Goal: Task Accomplishment & Management: Complete application form

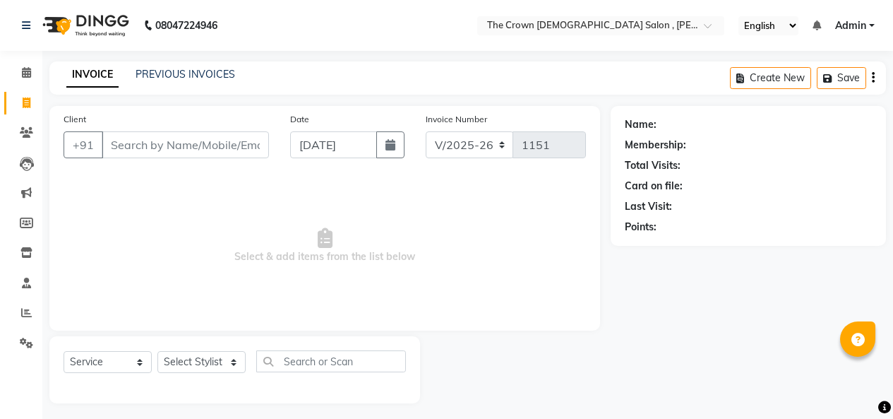
select select "7627"
select select "service"
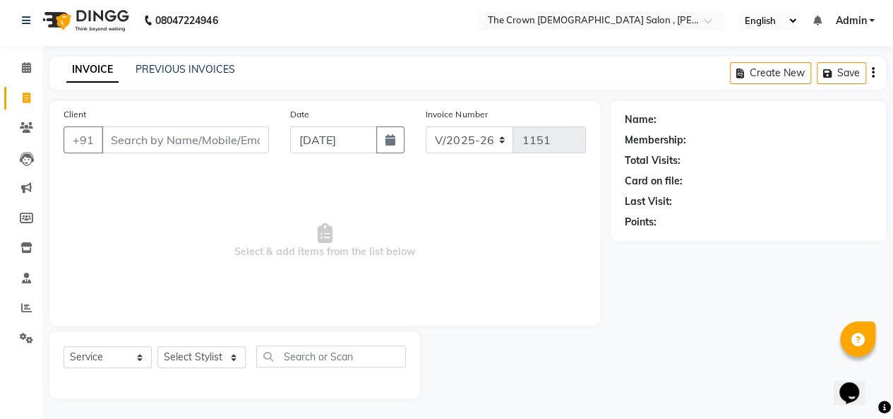
click at [189, 73] on link "PREVIOUS INVOICES" at bounding box center [186, 69] width 100 height 13
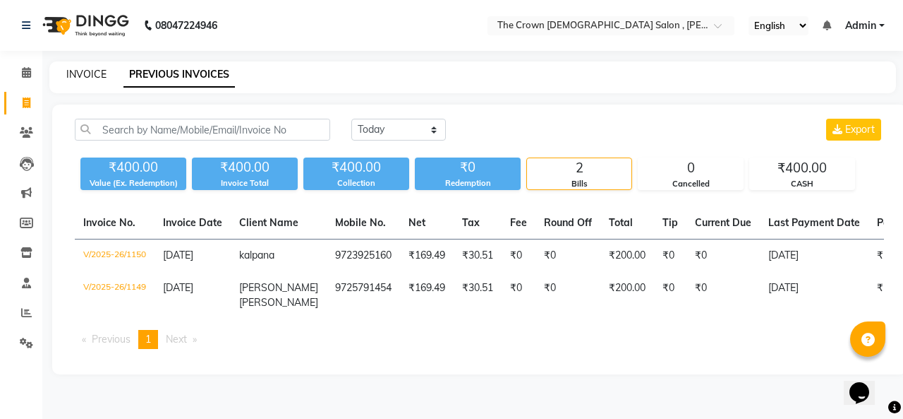
click at [90, 71] on link "INVOICE" at bounding box center [86, 74] width 40 height 13
select select "service"
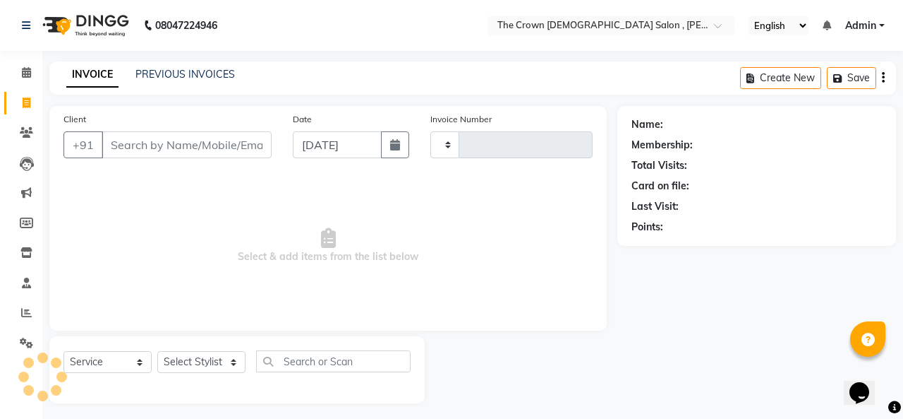
scroll to position [5, 0]
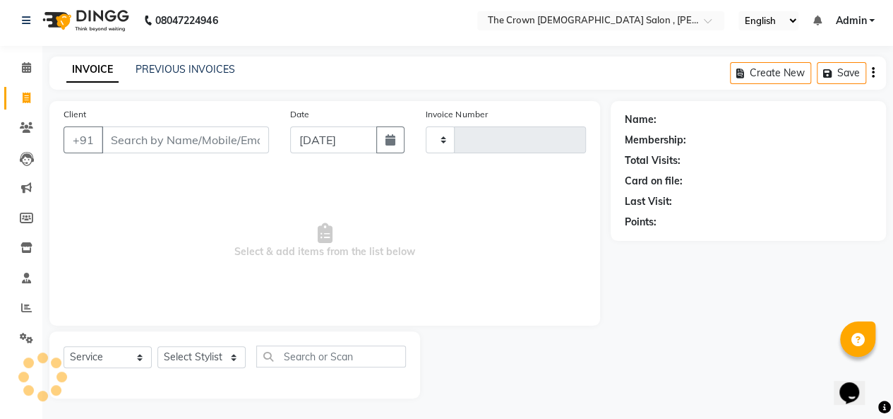
type input "1151"
select select "7627"
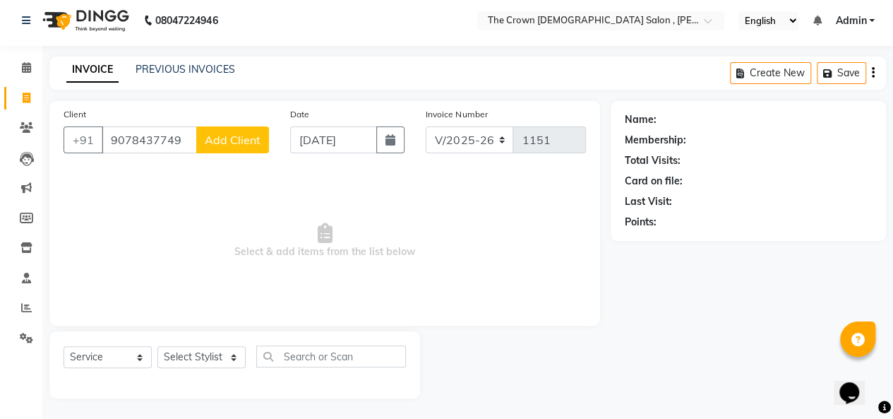
type input "9078437749"
click at [240, 137] on span "Add Client" at bounding box center [233, 140] width 56 height 14
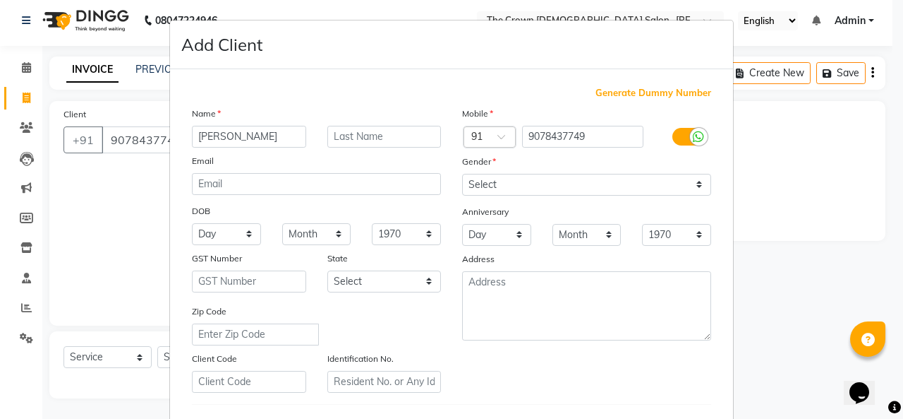
type input "[PERSON_NAME]"
click at [559, 177] on select "Select [DEMOGRAPHIC_DATA] [DEMOGRAPHIC_DATA] Other Prefer Not To Say" at bounding box center [586, 185] width 249 height 22
click at [462, 174] on select "Select [DEMOGRAPHIC_DATA] [DEMOGRAPHIC_DATA] Other Prefer Not To Say" at bounding box center [586, 185] width 249 height 22
click at [622, 176] on select "Select [DEMOGRAPHIC_DATA] [DEMOGRAPHIC_DATA] Other Prefer Not To Say" at bounding box center [586, 185] width 249 height 22
select select "[DEMOGRAPHIC_DATA]"
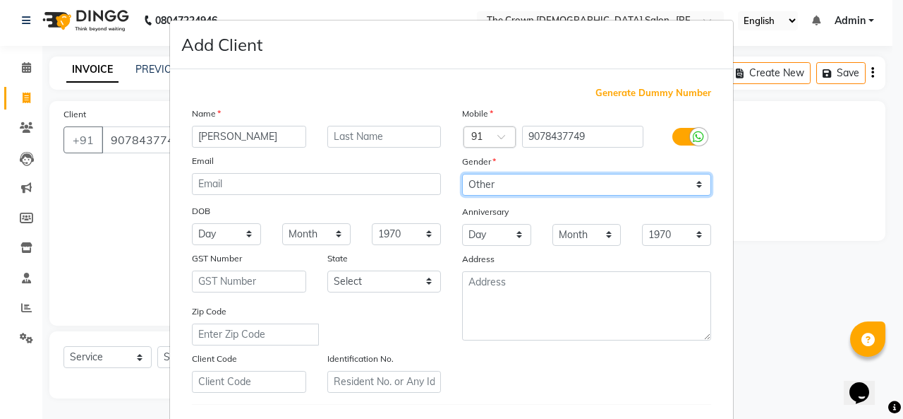
click at [462, 174] on select "Select [DEMOGRAPHIC_DATA] [DEMOGRAPHIC_DATA] Other Prefer Not To Say" at bounding box center [586, 185] width 249 height 22
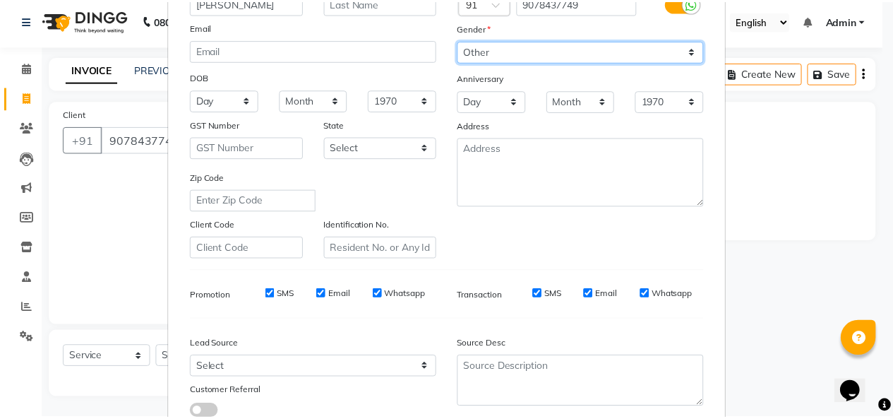
scroll to position [230, 0]
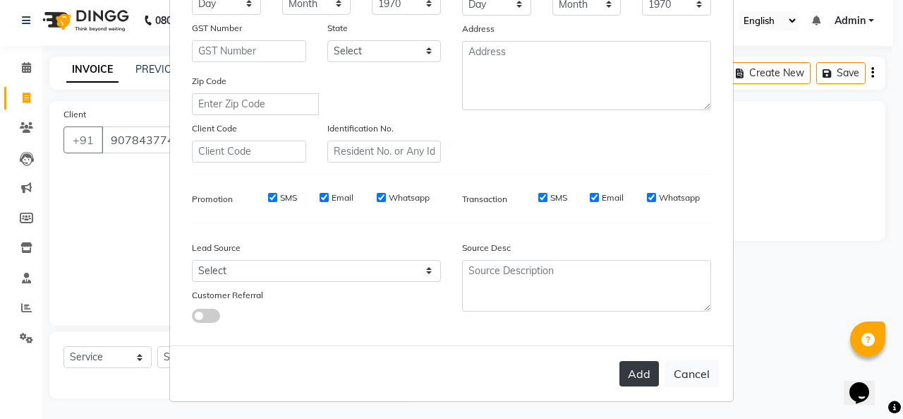
click at [641, 378] on button "Add" at bounding box center [640, 373] width 40 height 25
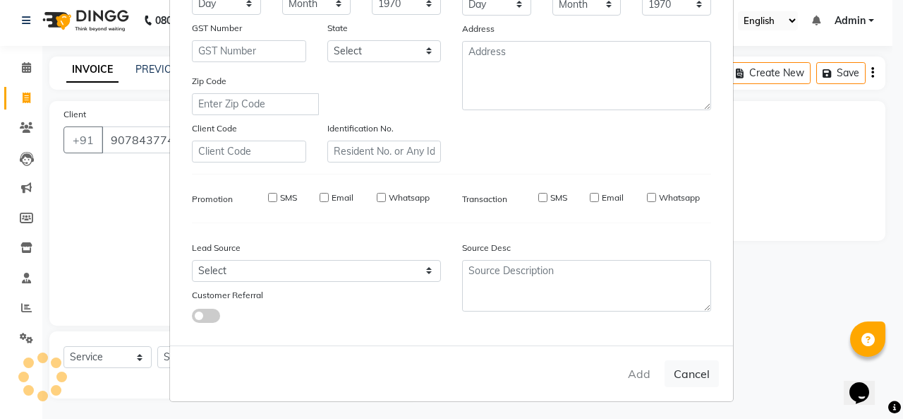
select select
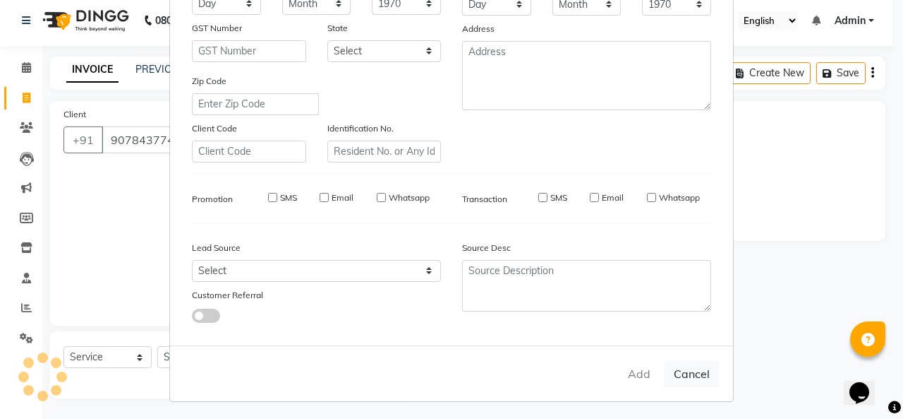
select select
checkbox input "false"
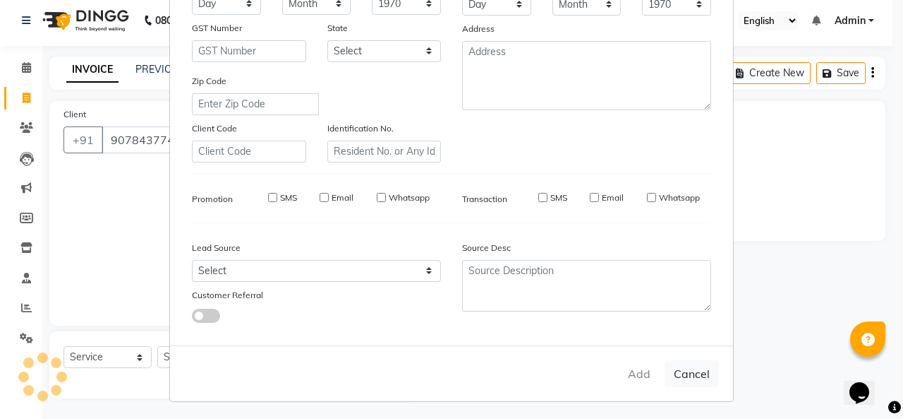
checkbox input "false"
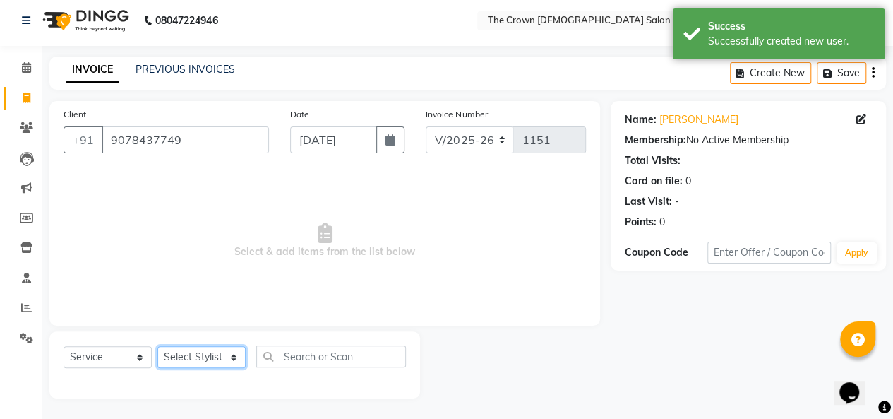
click at [229, 356] on select "Select Stylist [PERSON_NAME] [PERSON_NAME] [PERSON_NAME] [PERSON_NAME] [PERSON_…" at bounding box center [201, 357] width 88 height 22
select select "73631"
click at [157, 346] on select "Select Stylist [PERSON_NAME] [PERSON_NAME] [PERSON_NAME] [PERSON_NAME] [PERSON_…" at bounding box center [201, 357] width 88 height 22
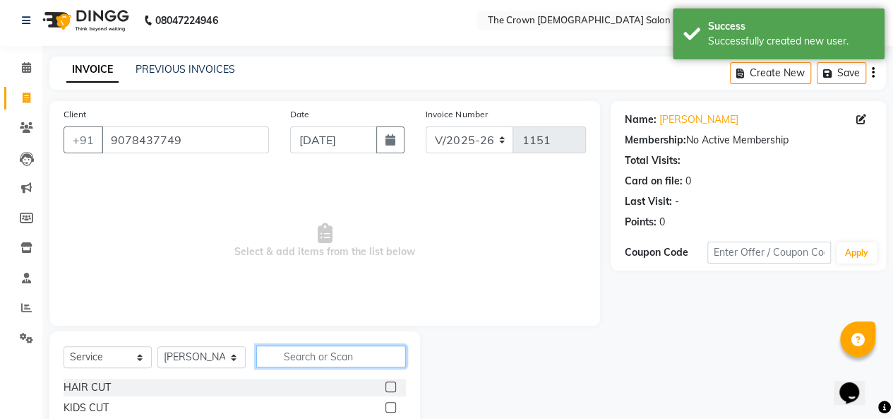
click at [335, 353] on input "text" at bounding box center [331, 356] width 150 height 22
type input "roo"
click at [391, 385] on label at bounding box center [390, 386] width 11 height 11
click at [391, 385] on input "checkbox" at bounding box center [389, 387] width 9 height 9
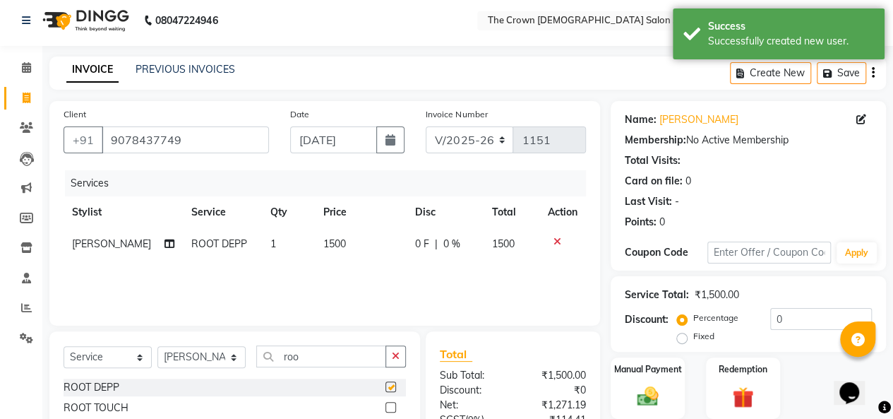
checkbox input "false"
click at [228, 364] on select "Select Stylist [PERSON_NAME] [PERSON_NAME] [PERSON_NAME] [PERSON_NAME] [PERSON_…" at bounding box center [201, 357] width 88 height 22
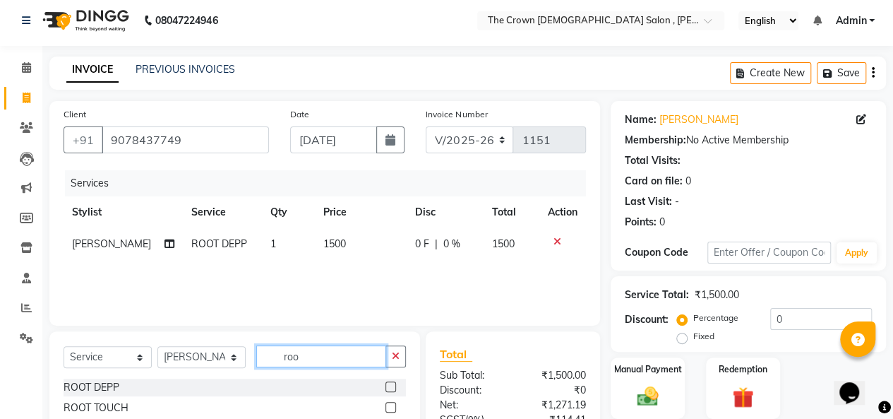
click at [347, 359] on input "roo" at bounding box center [321, 356] width 130 height 22
click at [395, 354] on icon "button" at bounding box center [396, 356] width 8 height 10
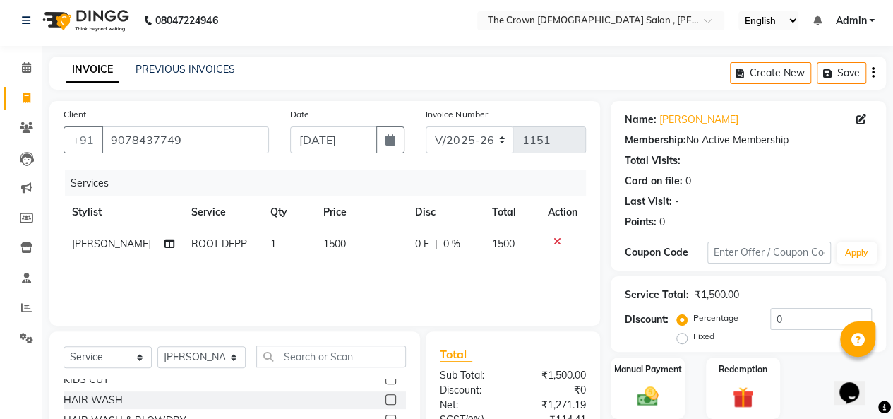
click at [385, 397] on label at bounding box center [390, 399] width 11 height 11
click at [385, 397] on input "checkbox" at bounding box center [389, 399] width 9 height 9
checkbox input "false"
click at [649, 402] on img at bounding box center [648, 395] width 36 height 25
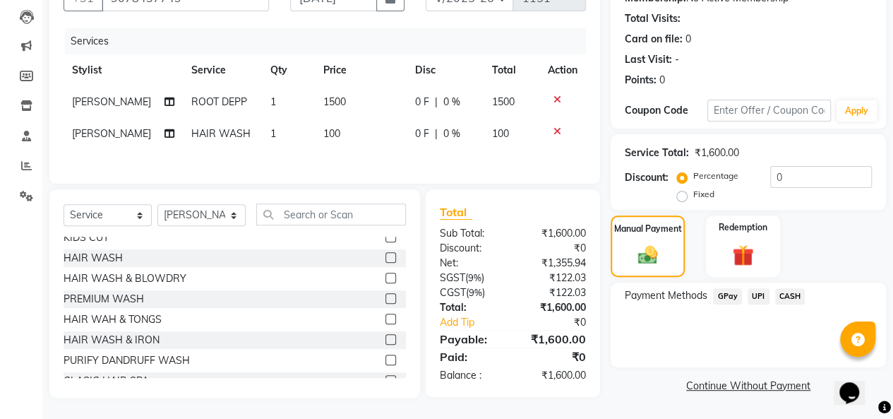
click at [794, 296] on span "CASH" at bounding box center [790, 296] width 30 height 16
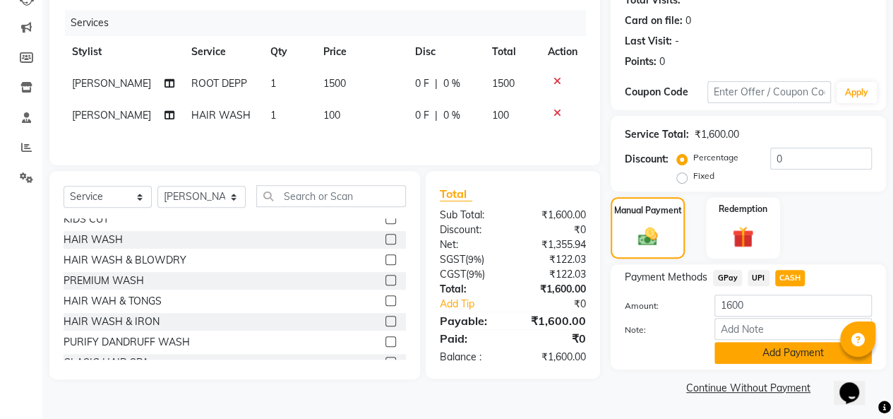
click at [747, 348] on button "Add Payment" at bounding box center [792, 353] width 157 height 22
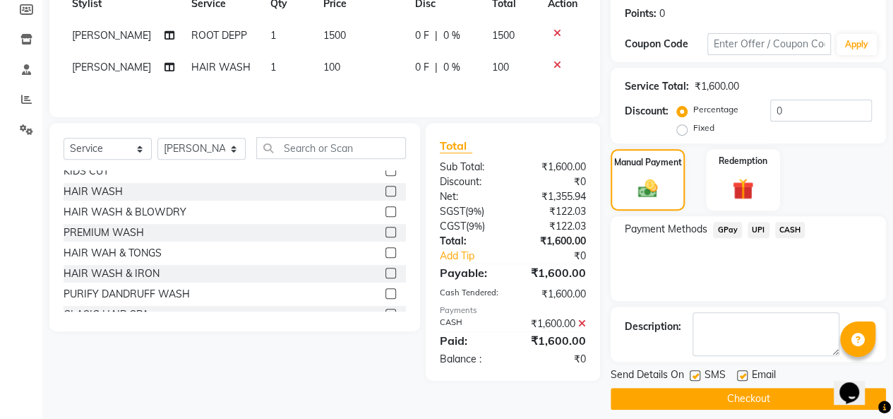
scroll to position [223, 0]
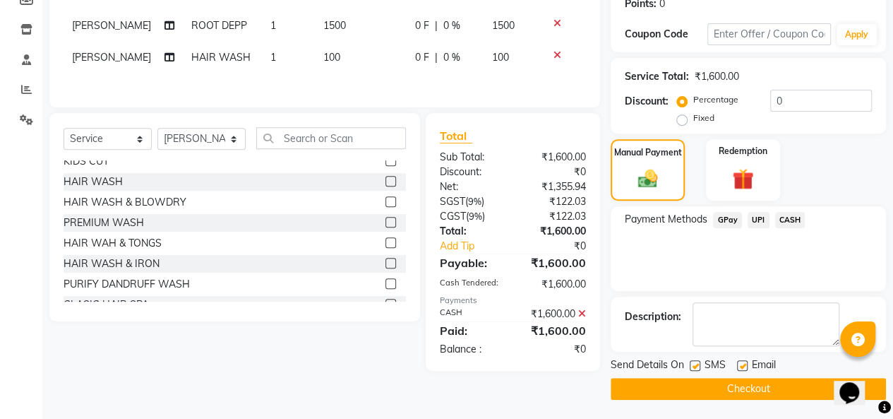
click at [695, 363] on label at bounding box center [695, 365] width 11 height 11
click at [695, 363] on input "checkbox" at bounding box center [694, 365] width 9 height 9
checkbox input "false"
click at [742, 363] on label at bounding box center [742, 365] width 11 height 11
click at [742, 363] on input "checkbox" at bounding box center [741, 365] width 9 height 9
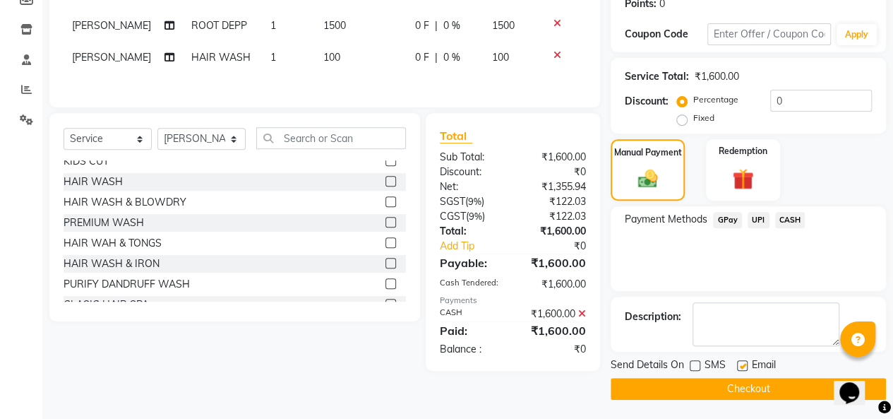
checkbox input "false"
click at [730, 396] on button "Checkout" at bounding box center [748, 389] width 275 height 22
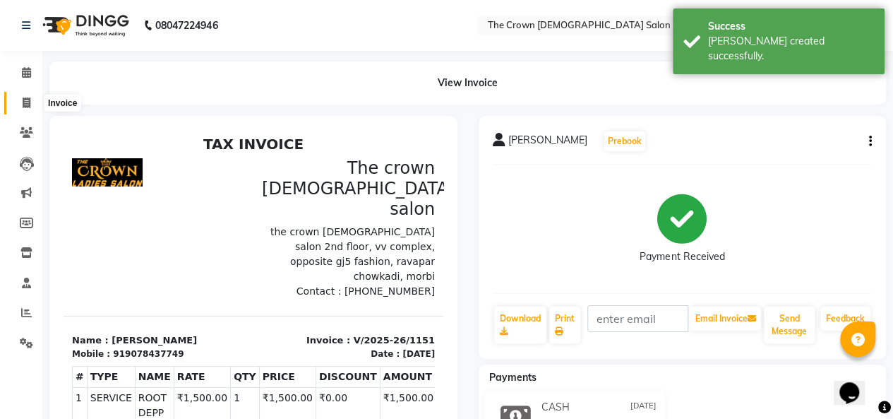
click at [23, 102] on icon at bounding box center [27, 102] width 8 height 11
select select "service"
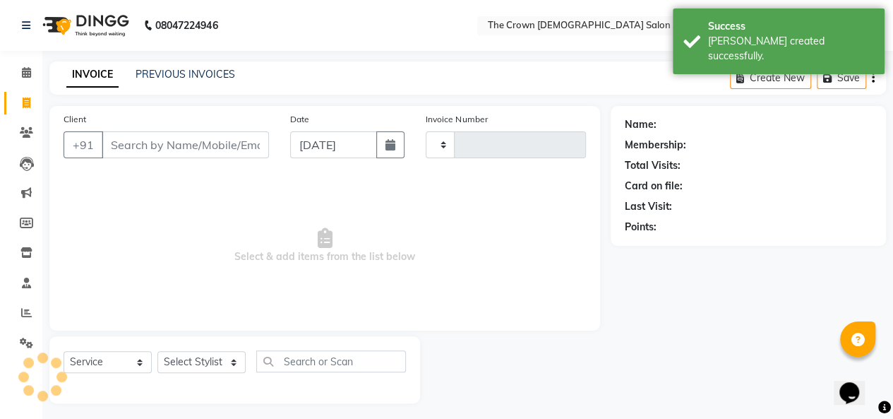
scroll to position [5, 0]
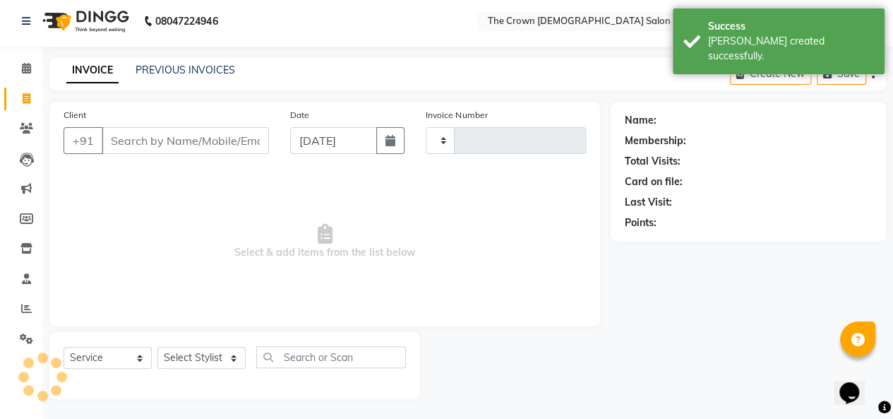
type input "1152"
select select "7627"
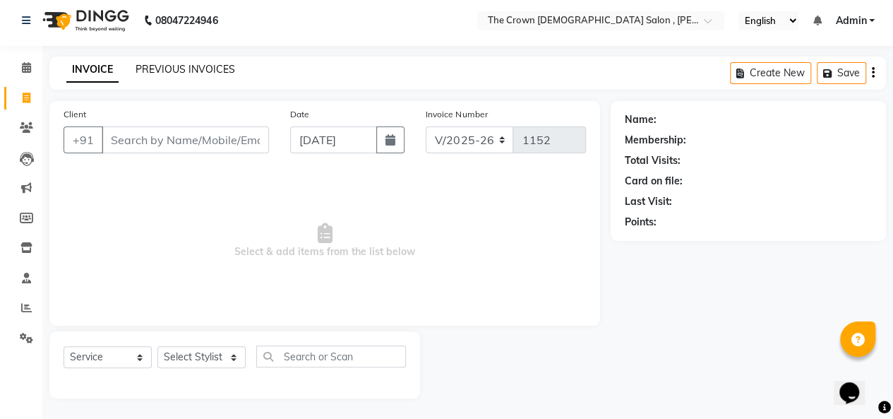
click at [203, 64] on link "PREVIOUS INVOICES" at bounding box center [186, 69] width 100 height 13
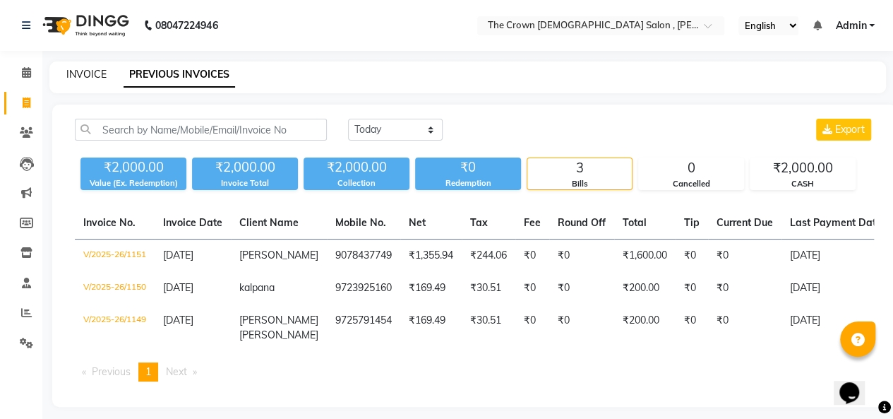
click at [83, 77] on link "INVOICE" at bounding box center [86, 74] width 40 height 13
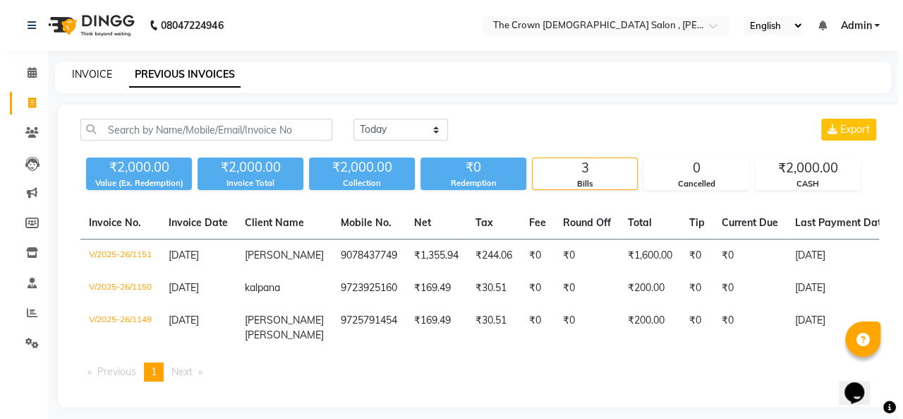
scroll to position [5, 0]
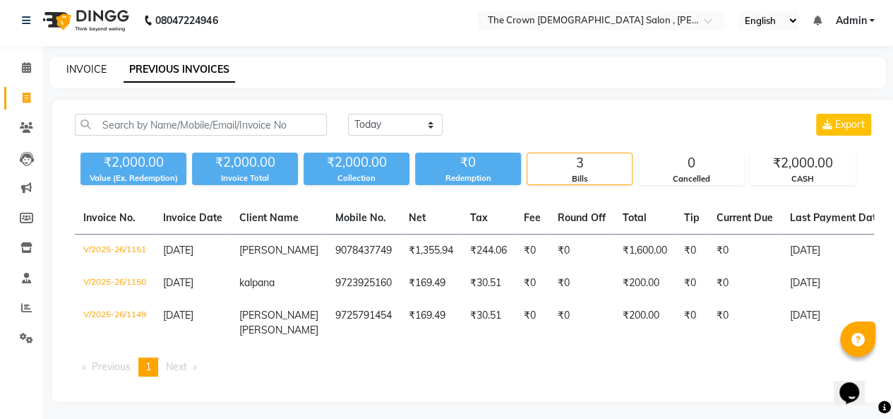
select select "7627"
select select "service"
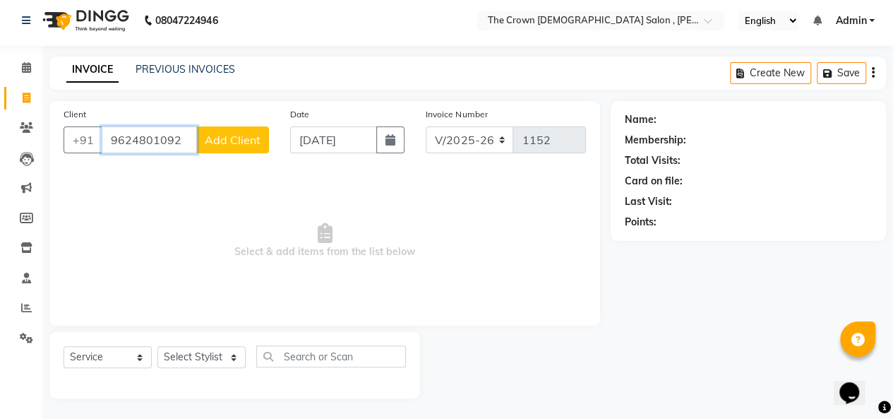
type input "9624801092"
click at [243, 135] on span "Add Client" at bounding box center [233, 140] width 56 height 14
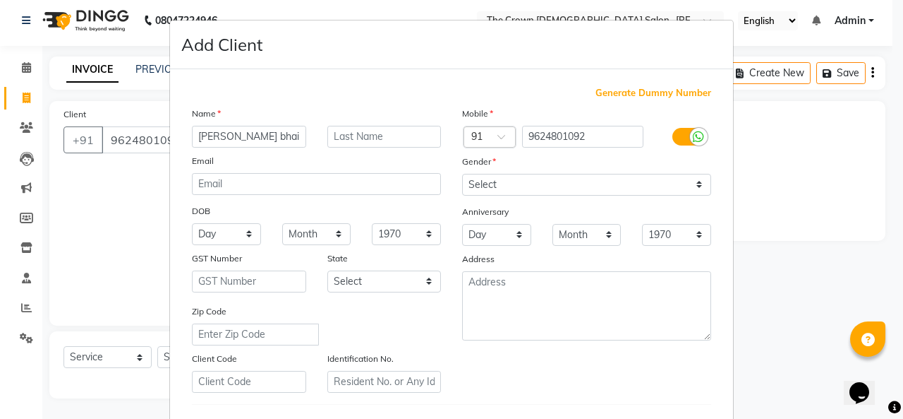
type input "[PERSON_NAME] bhai"
click at [589, 175] on select "Select [DEMOGRAPHIC_DATA] [DEMOGRAPHIC_DATA] Other Prefer Not To Say" at bounding box center [586, 185] width 249 height 22
select select "[DEMOGRAPHIC_DATA]"
click at [462, 174] on select "Select [DEMOGRAPHIC_DATA] [DEMOGRAPHIC_DATA] Other Prefer Not To Say" at bounding box center [586, 185] width 249 height 22
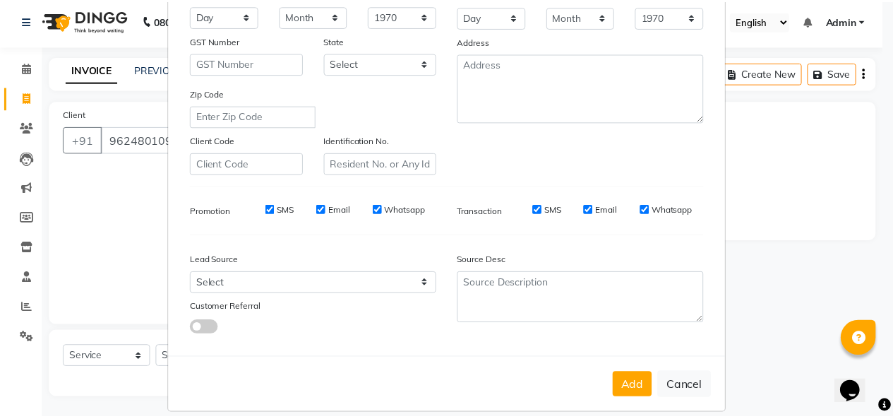
scroll to position [219, 0]
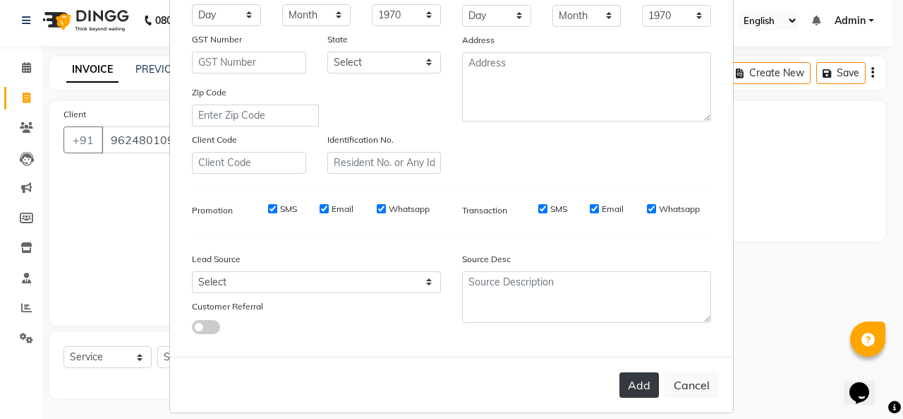
click at [638, 387] on button "Add" at bounding box center [640, 384] width 40 height 25
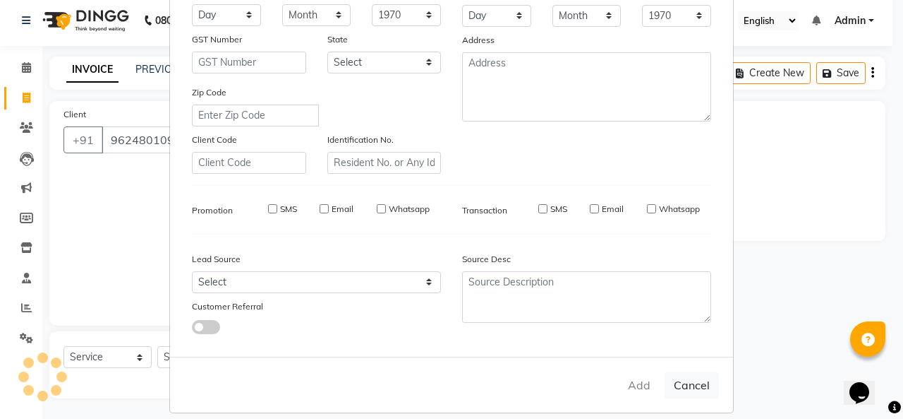
select select
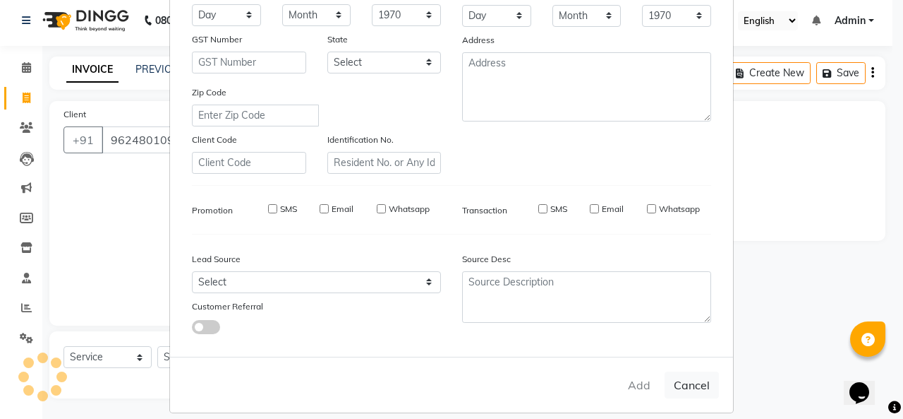
select select
checkbox input "false"
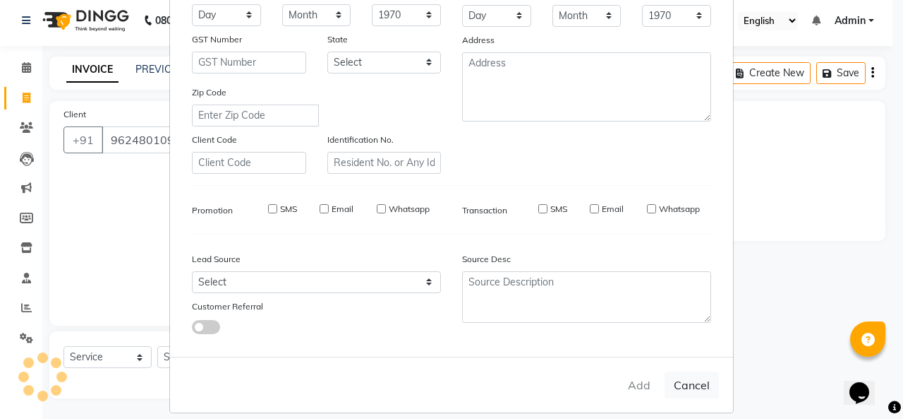
checkbox input "false"
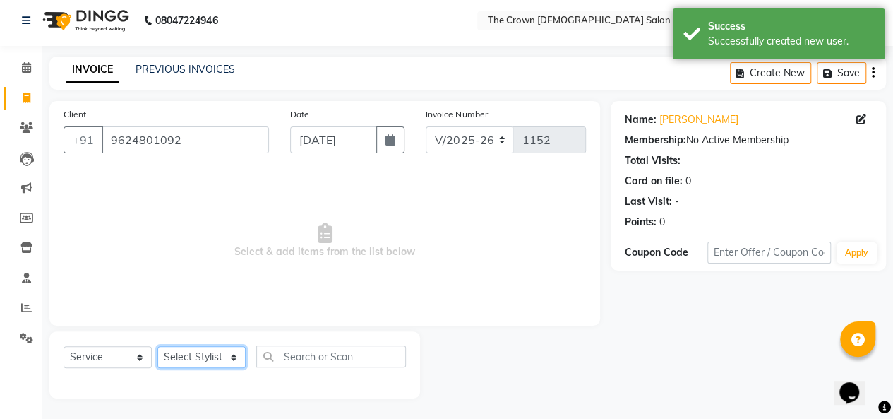
click at [212, 361] on select "Select Stylist [PERSON_NAME] [PERSON_NAME] [PERSON_NAME] [PERSON_NAME] [PERSON_…" at bounding box center [201, 357] width 88 height 22
select select "67502"
click at [157, 346] on select "Select Stylist [PERSON_NAME] [PERSON_NAME] [PERSON_NAME] [PERSON_NAME] [PERSON_…" at bounding box center [201, 357] width 88 height 22
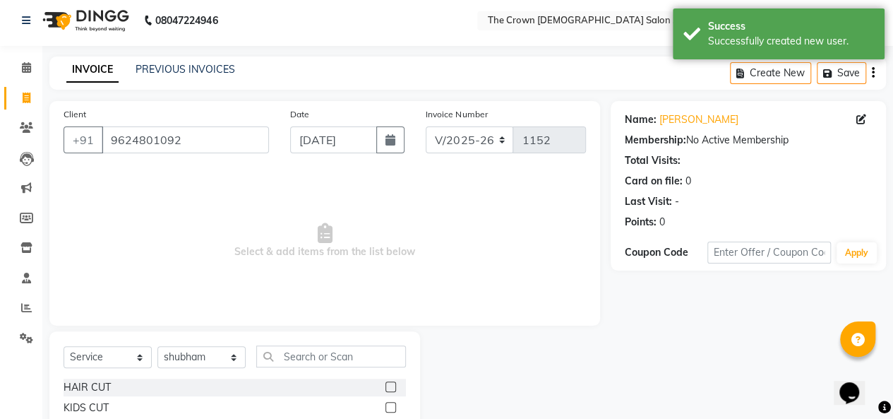
click at [385, 385] on label at bounding box center [390, 386] width 11 height 11
click at [385, 385] on input "checkbox" at bounding box center [389, 387] width 9 height 9
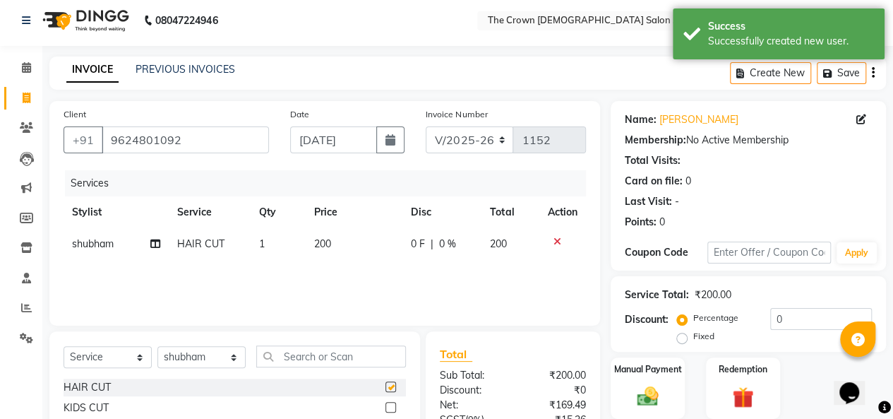
checkbox input "false"
click at [385, 406] on label at bounding box center [390, 407] width 11 height 11
click at [385, 406] on input "checkbox" at bounding box center [389, 407] width 9 height 9
checkbox input "false"
click at [316, 272] on span "200" at bounding box center [321, 275] width 17 height 13
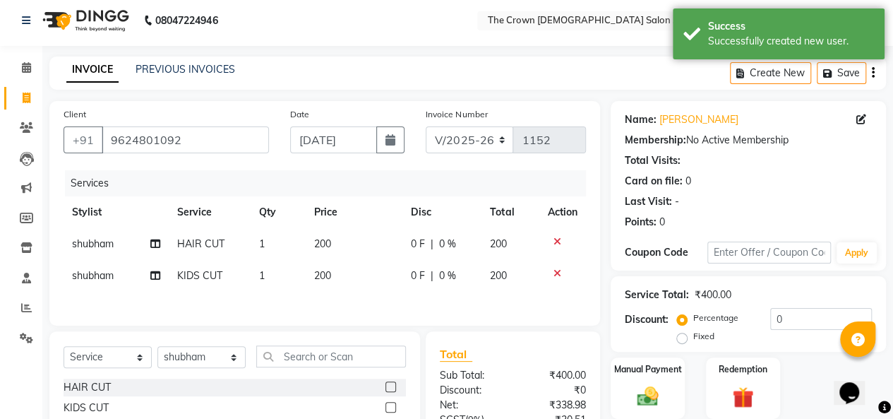
select select "67502"
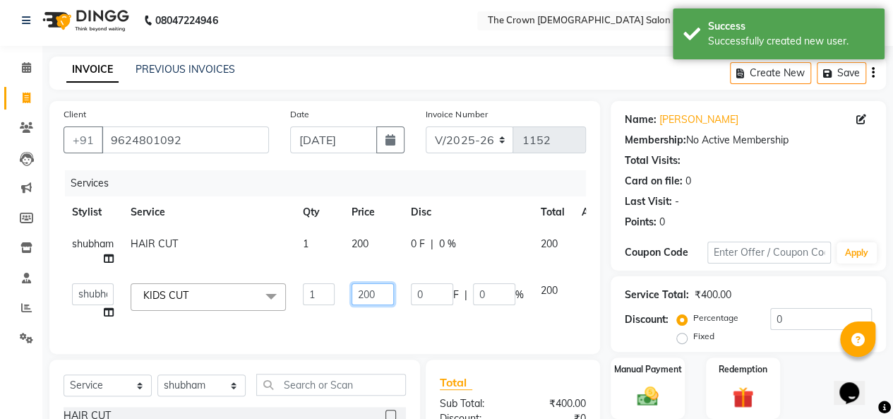
click at [363, 291] on input "200" at bounding box center [372, 294] width 42 height 22
type input "250"
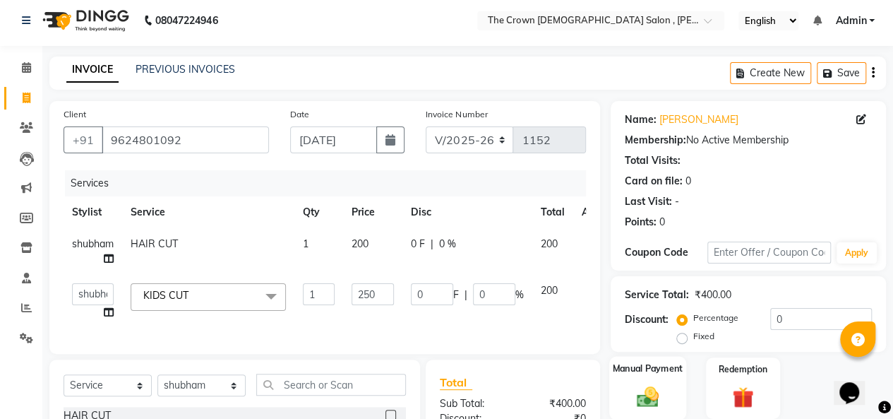
click at [664, 382] on div "Manual Payment" at bounding box center [647, 388] width 77 height 64
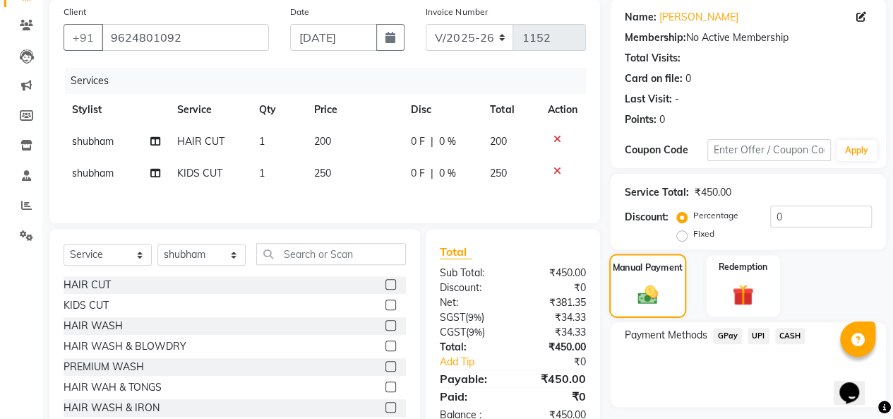
scroll to position [109, 0]
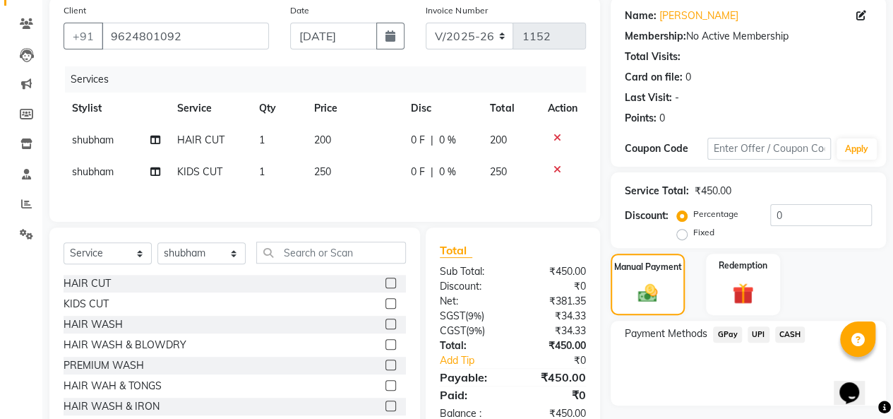
click at [795, 339] on span "CASH" at bounding box center [790, 334] width 30 height 16
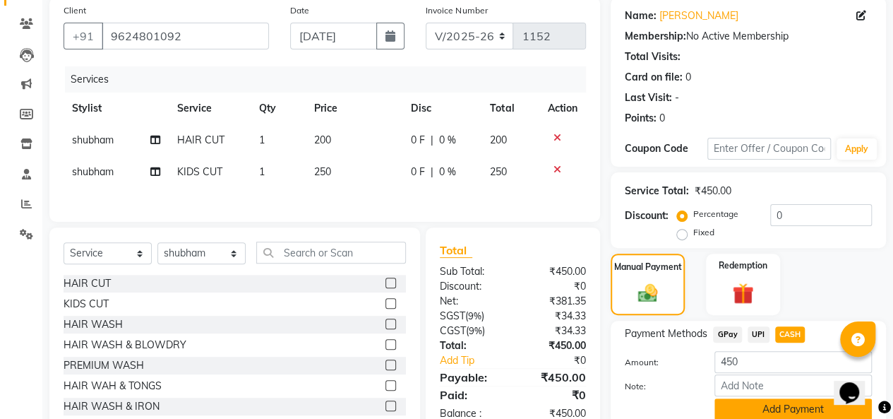
click at [783, 411] on button "Add Payment" at bounding box center [792, 409] width 157 height 22
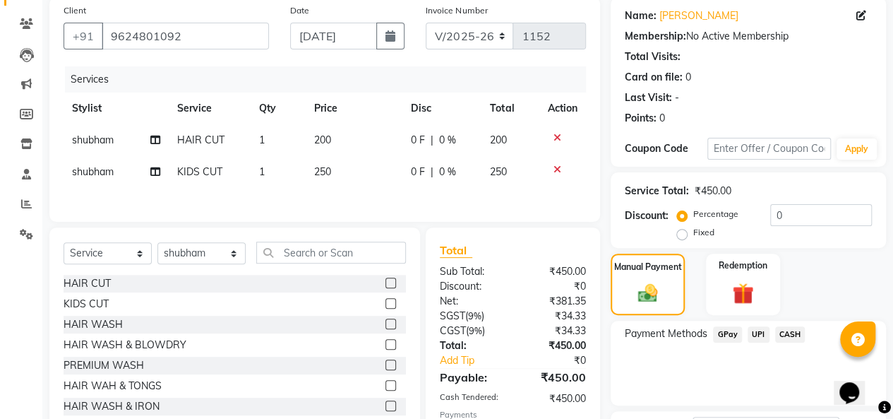
click at [323, 136] on span "200" at bounding box center [321, 139] width 17 height 13
select select "67502"
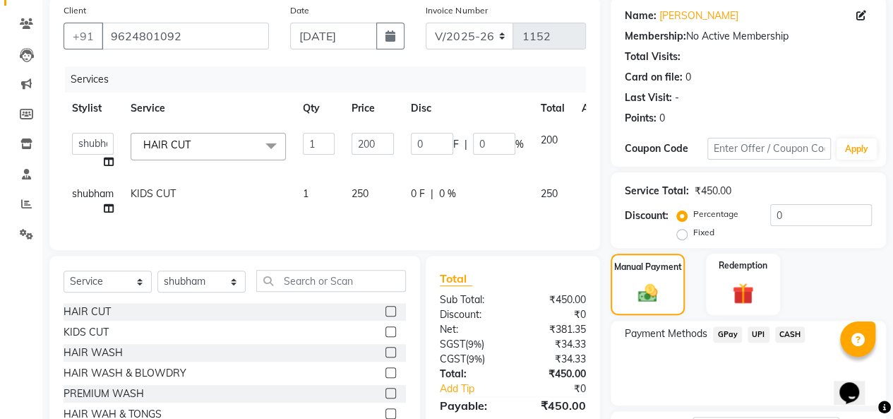
click at [323, 136] on input "1" at bounding box center [319, 144] width 32 height 22
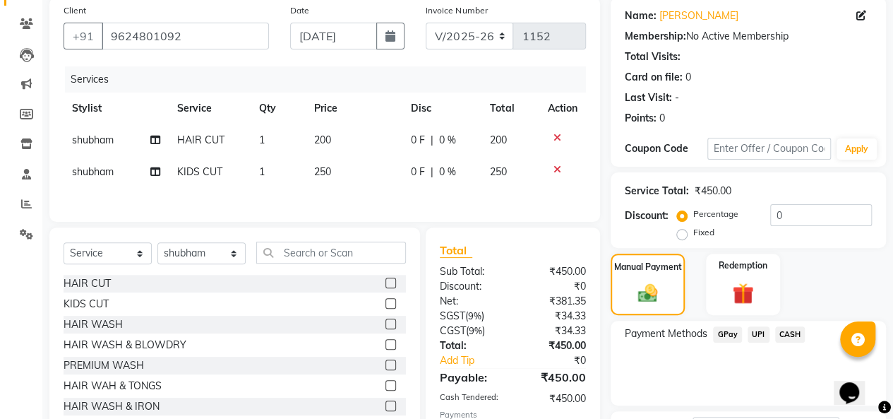
click at [347, 133] on td "200" at bounding box center [353, 140] width 97 height 32
select select "67502"
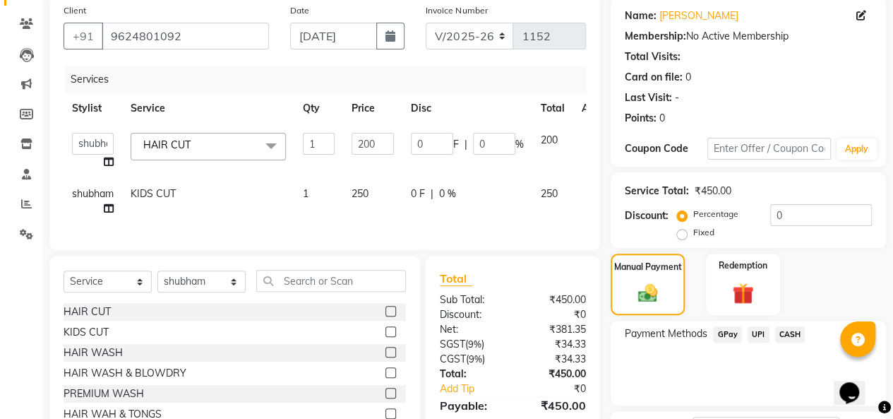
click at [347, 133] on td "200" at bounding box center [372, 151] width 59 height 54
click at [371, 136] on input "200" at bounding box center [372, 144] width 42 height 22
type input "250"
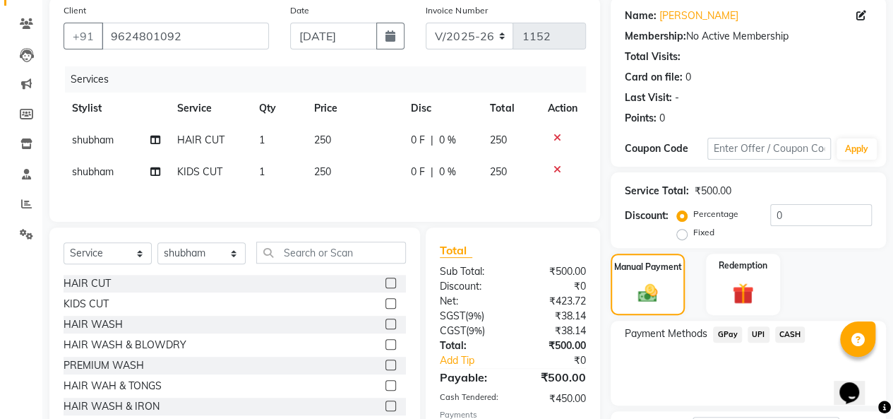
click at [785, 329] on span "CASH" at bounding box center [790, 334] width 30 height 16
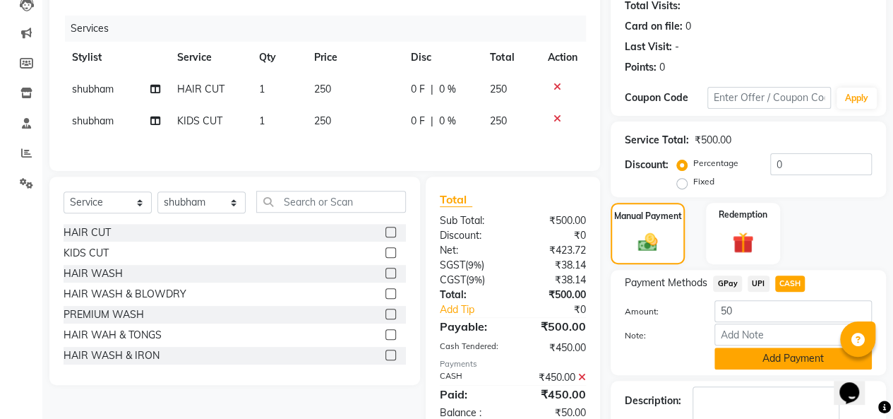
click at [778, 365] on button "Add Payment" at bounding box center [792, 358] width 157 height 22
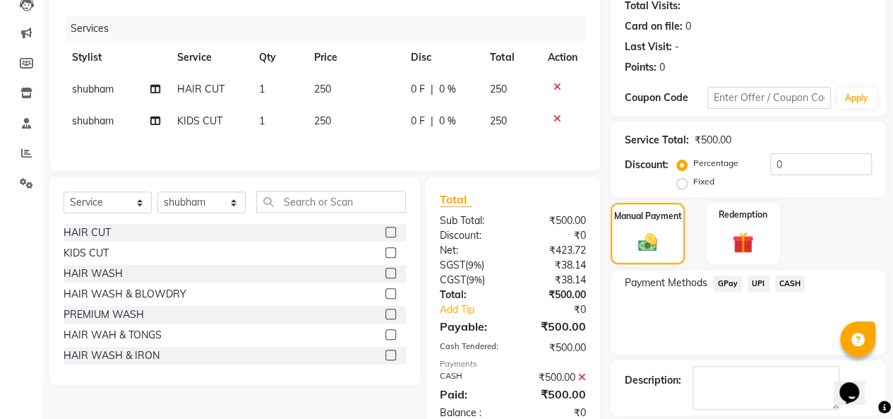
scroll to position [223, 0]
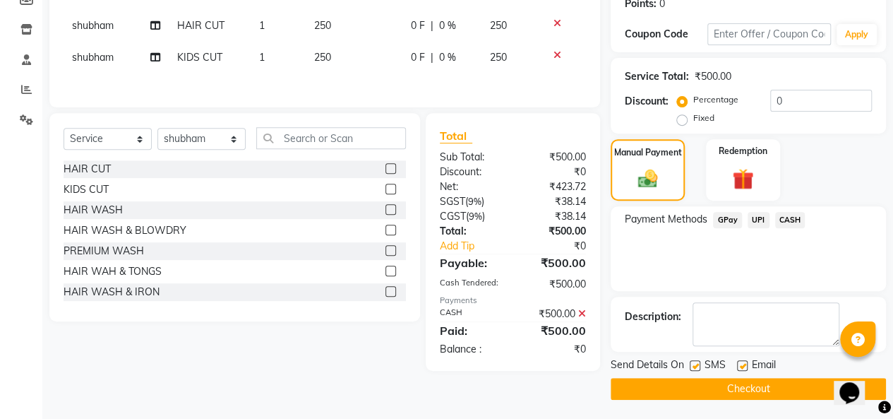
click at [741, 366] on label at bounding box center [742, 365] width 11 height 11
click at [741, 366] on input "checkbox" at bounding box center [741, 365] width 9 height 9
checkbox input "false"
click at [695, 361] on label at bounding box center [695, 365] width 11 height 11
click at [695, 361] on input "checkbox" at bounding box center [694, 365] width 9 height 9
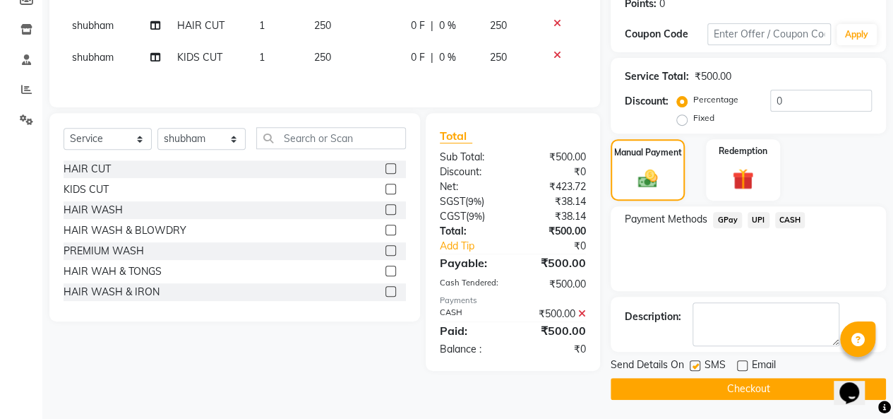
checkbox input "false"
click at [702, 385] on button "Checkout" at bounding box center [748, 389] width 275 height 22
